Goal: Transaction & Acquisition: Purchase product/service

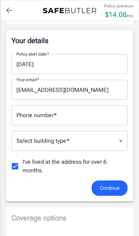
scroll to position [113, 0]
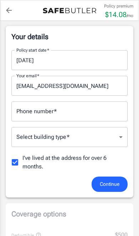
click at [109, 110] on input "Phone number   *" at bounding box center [69, 111] width 116 height 20
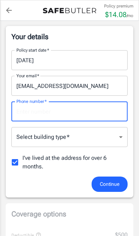
scroll to position [113, 0]
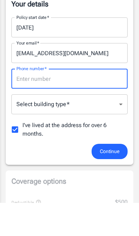
type input "6822474185"
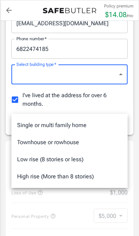
scroll to position [175, 0]
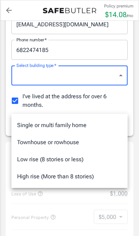
click at [79, 158] on li "Low rise (8 stories or less)" at bounding box center [69, 159] width 116 height 17
type input "lowrise"
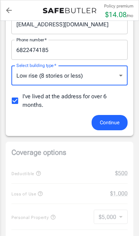
click at [109, 120] on span "Continue" at bounding box center [110, 122] width 20 height 9
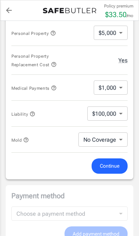
scroll to position [350, 0]
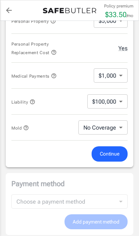
click at [118, 127] on body "Policy premium $ 33.50 /mo Liberty Mutual Renters Insurance [STREET_ADDRESS][PE…" at bounding box center [69, 107] width 139 height 914
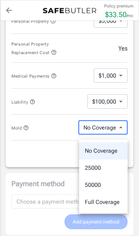
click at [55, 158] on div at bounding box center [69, 118] width 139 height 236
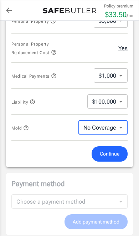
click at [126, 78] on body "Policy premium $ 33.50 /mo Liberty Mutual Renters Insurance [STREET_ADDRESS][PE…" at bounding box center [69, 107] width 139 height 914
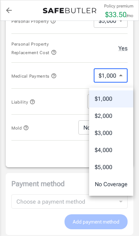
click at [113, 184] on li "No Coverage" at bounding box center [111, 184] width 44 height 17
type input "No Coverage"
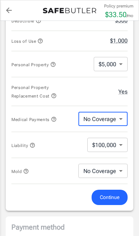
scroll to position [287, 0]
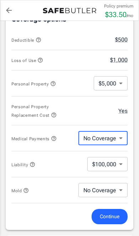
click at [125, 85] on body "Policy premium $ 33.50 /mo Liberty Mutual Renters Insurance [STREET_ADDRESS][PE…" at bounding box center [69, 170] width 139 height 914
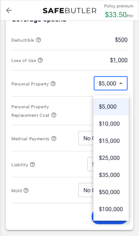
click at [116, 107] on li "$5,000" at bounding box center [110, 106] width 35 height 17
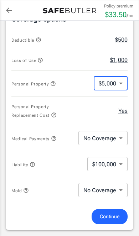
click at [113, 172] on body "Policy premium $ 33.50 /mo Liberty Mutual Renters Insurance [STREET_ADDRESS][PE…" at bounding box center [69, 170] width 139 height 914
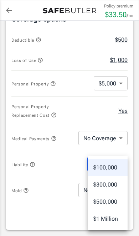
click at [78, 126] on div at bounding box center [69, 118] width 139 height 236
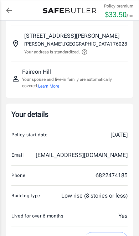
scroll to position [30, 0]
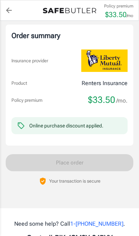
scroll to position [569, 0]
